Goal: Task Accomplishment & Management: Use online tool/utility

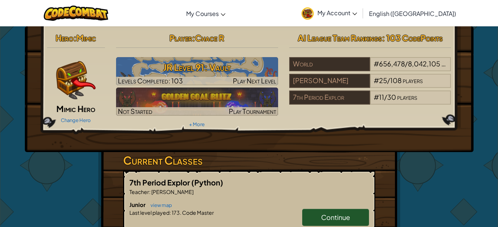
click at [218, 64] on h3 "JR Level 91: Vault" at bounding box center [197, 67] width 162 height 17
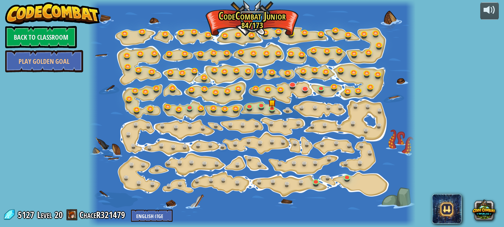
click at [218, 64] on div at bounding box center [251, 113] width 327 height 227
click at [275, 112] on link at bounding box center [273, 109] width 15 height 11
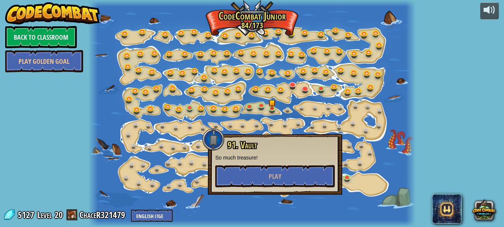
click at [312, 133] on div at bounding box center [251, 113] width 327 height 227
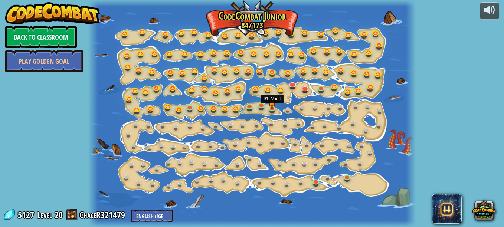
click at [274, 106] on img at bounding box center [271, 102] width 7 height 13
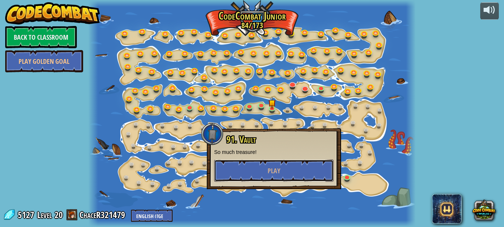
click at [286, 169] on button "Play" at bounding box center [273, 170] width 119 height 22
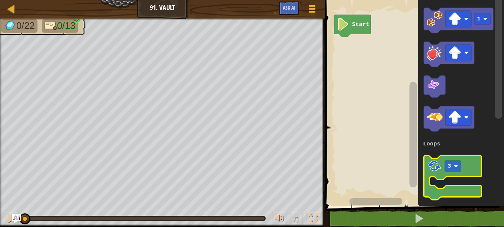
click at [428, 177] on icon "Blockly Workspace" at bounding box center [452, 177] width 57 height 44
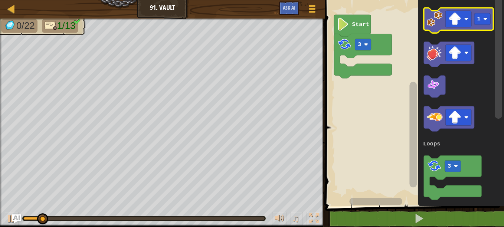
click at [436, 23] on image "Blockly Workspace" at bounding box center [435, 19] width 16 height 16
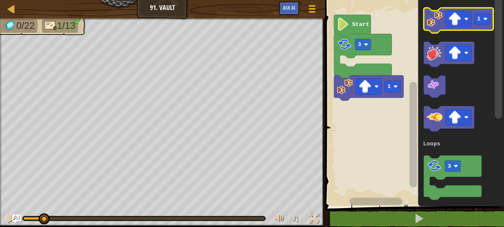
click at [455, 22] on image "Blockly Workspace" at bounding box center [454, 19] width 13 height 13
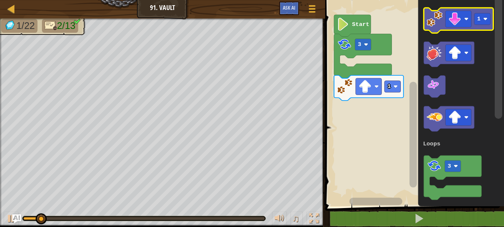
click at [433, 20] on image "Blockly Workspace" at bounding box center [435, 19] width 16 height 16
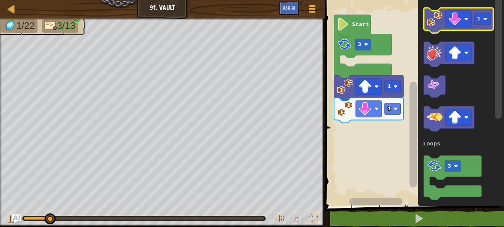
click at [455, 20] on image "Blockly Workspace" at bounding box center [454, 19] width 13 height 13
click at [437, 23] on image "Blockly Workspace" at bounding box center [435, 19] width 16 height 16
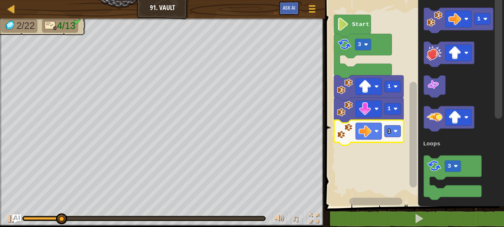
click at [393, 136] on rect "Blockly Workspace" at bounding box center [392, 130] width 16 height 11
click at [463, 20] on rect "Blockly Workspace" at bounding box center [458, 19] width 26 height 17
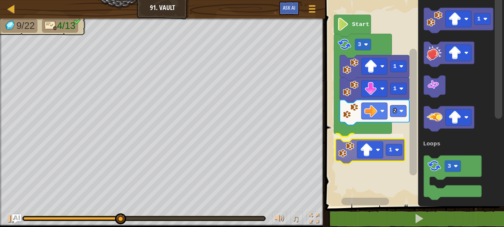
click at [353, 154] on div "Loops Start 3 1 1 2 1 1 3 Loops 1" at bounding box center [413, 101] width 181 height 210
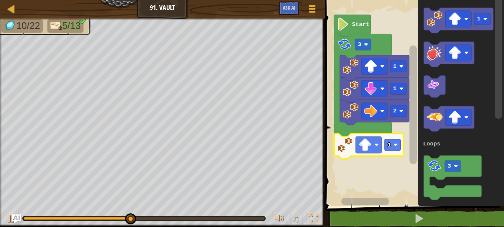
click at [391, 147] on rect "Blockly Workspace" at bounding box center [392, 144] width 16 height 11
click at [394, 147] on image "Blockly Workspace" at bounding box center [395, 145] width 4 height 4
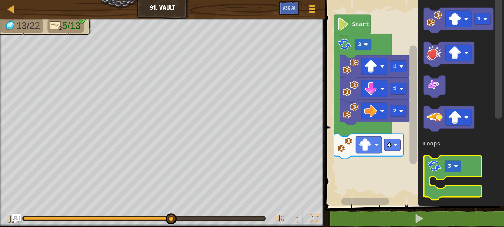
click at [436, 163] on image "Blockly Workspace" at bounding box center [434, 165] width 15 height 15
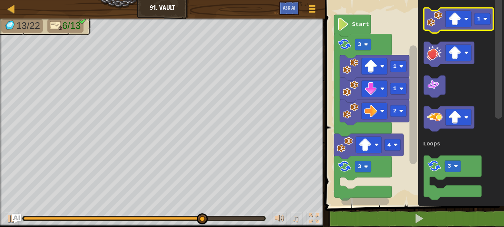
click at [458, 19] on image "Blockly Workspace" at bounding box center [454, 19] width 13 height 13
click at [439, 22] on image "Blockly Workspace" at bounding box center [435, 19] width 16 height 16
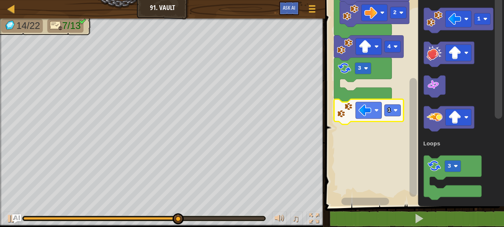
click at [390, 113] on text "1" at bounding box center [388, 110] width 3 height 7
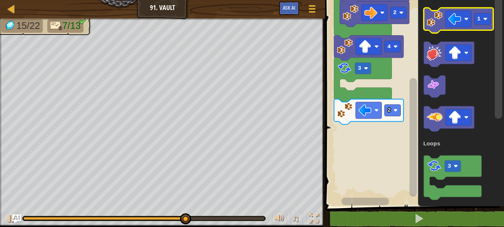
click at [463, 16] on rect "Blockly Workspace" at bounding box center [458, 19] width 26 height 17
click at [443, 27] on icon "Blockly Workspace" at bounding box center [458, 20] width 69 height 25
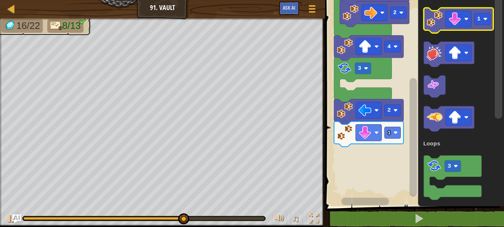
click at [461, 24] on image "Blockly Workspace" at bounding box center [454, 19] width 13 height 13
click at [437, 23] on image "Blockly Workspace" at bounding box center [435, 19] width 16 height 16
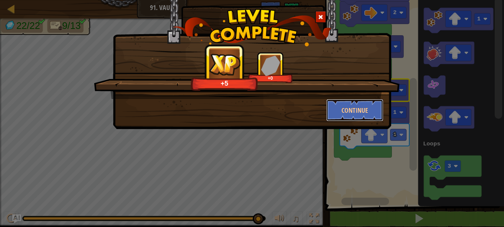
click at [349, 114] on button "Continue" at bounding box center [354, 110] width 57 height 22
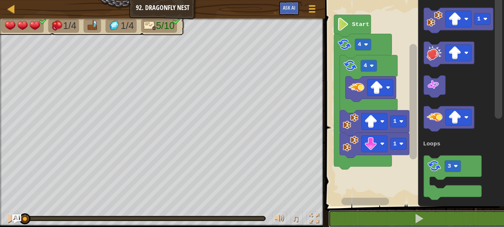
click at [354, 220] on button at bounding box center [418, 218] width 181 height 17
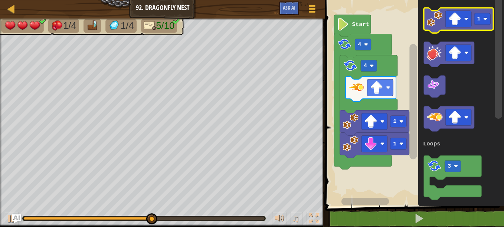
click at [456, 17] on image "Blockly Workspace" at bounding box center [454, 19] width 13 height 13
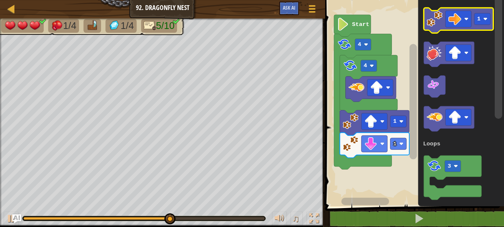
click at [435, 14] on image "Blockly Workspace" at bounding box center [435, 19] width 16 height 16
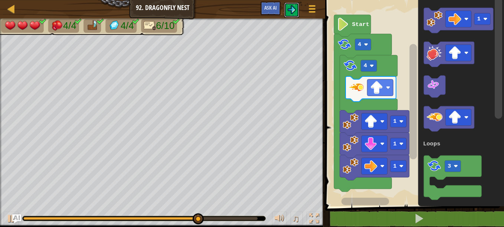
click at [298, 9] on button at bounding box center [291, 10] width 15 height 15
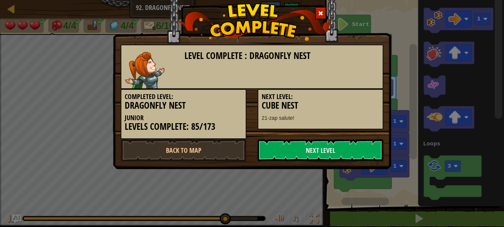
click at [296, 148] on link "Next Level" at bounding box center [320, 150] width 126 height 22
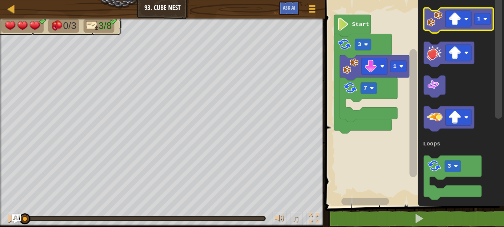
click at [458, 26] on rect "Blockly Workspace" at bounding box center [458, 19] width 26 height 17
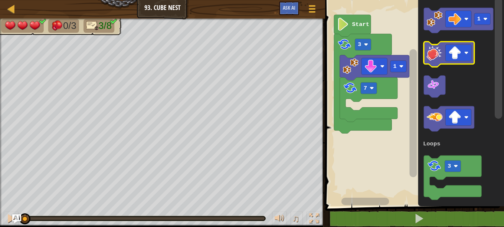
click at [435, 43] on g "1 3 Loops" at bounding box center [458, 104] width 70 height 192
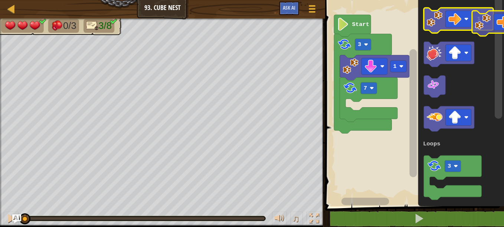
click at [473, 25] on g "1" at bounding box center [458, 20] width 69 height 25
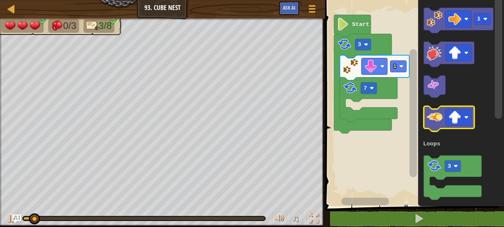
click at [459, 122] on image "Blockly Workspace" at bounding box center [454, 117] width 13 height 13
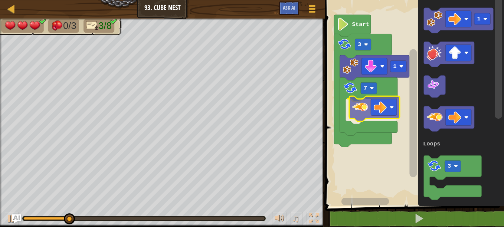
click at [356, 108] on div "Loops 1 7 3 Start 1 3 Loops" at bounding box center [413, 101] width 181 height 210
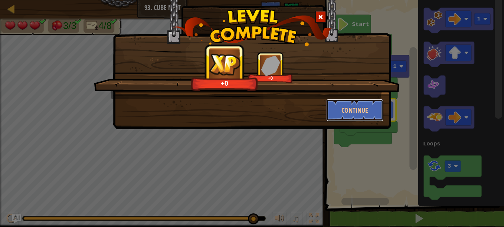
click at [356, 108] on button "Continue" at bounding box center [354, 110] width 57 height 22
